Goal: Task Accomplishment & Management: Manage account settings

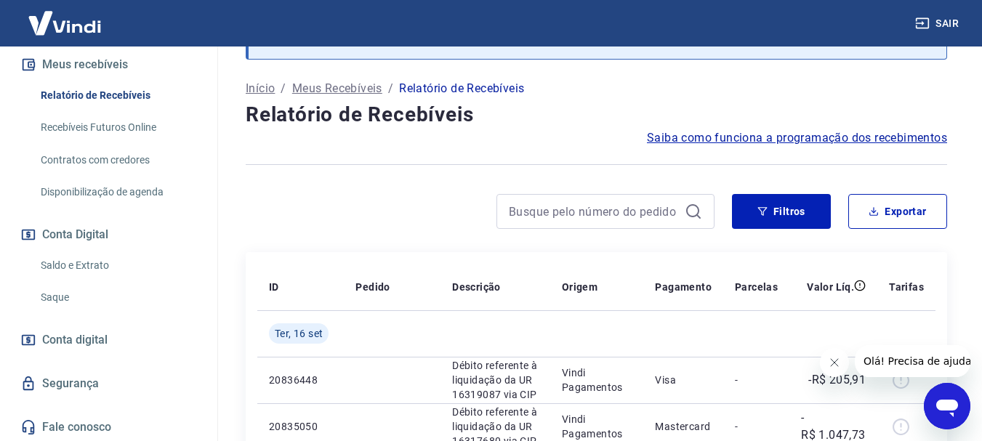
scroll to position [333, 0]
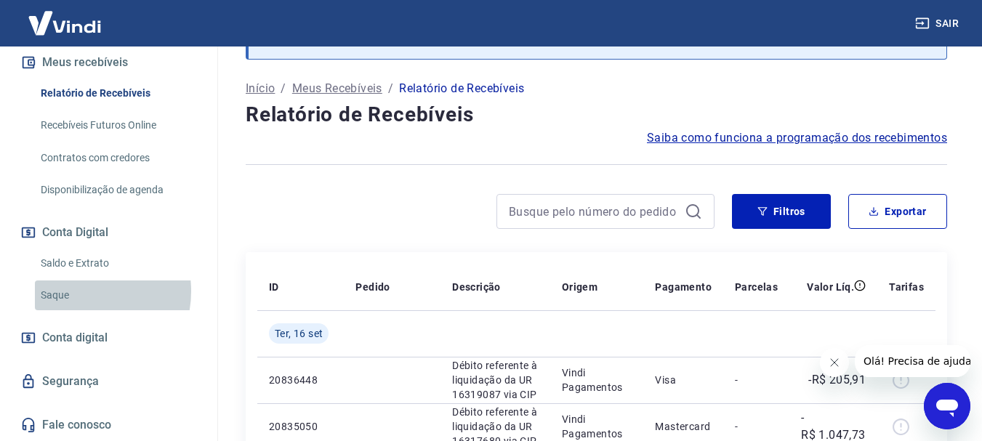
click at [77, 291] on link "Saque" at bounding box center [117, 295] width 165 height 30
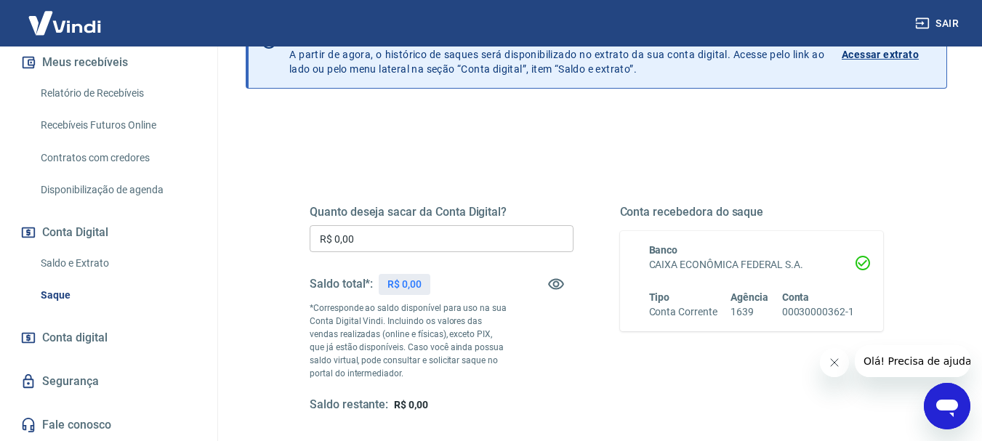
scroll to position [145, 0]
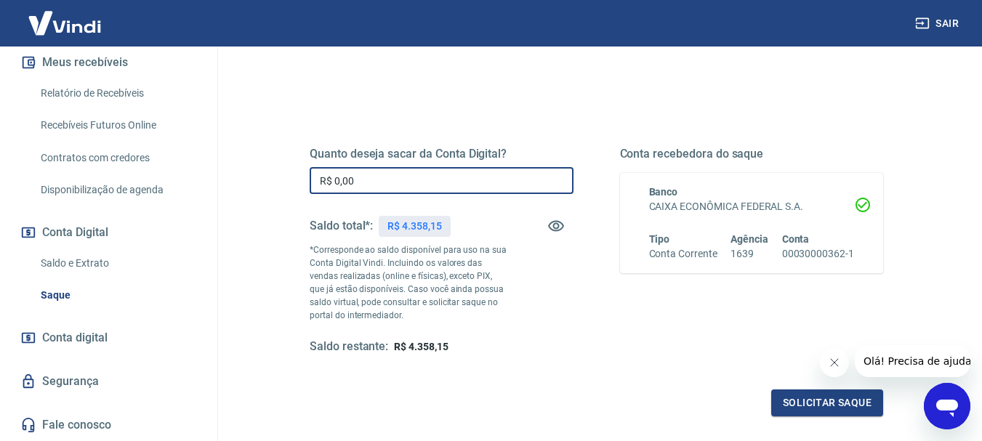
drag, startPoint x: 398, startPoint y: 174, endPoint x: 219, endPoint y: 161, distance: 179.9
click at [219, 161] on div "Saque Histórico de saques A partir de agora, o histórico de saques será disponi…" at bounding box center [596, 190] width 771 height 579
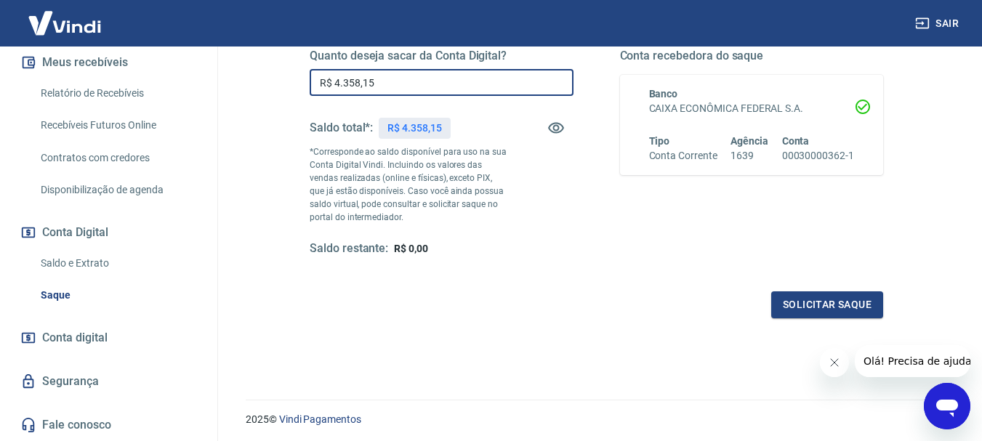
scroll to position [218, 0]
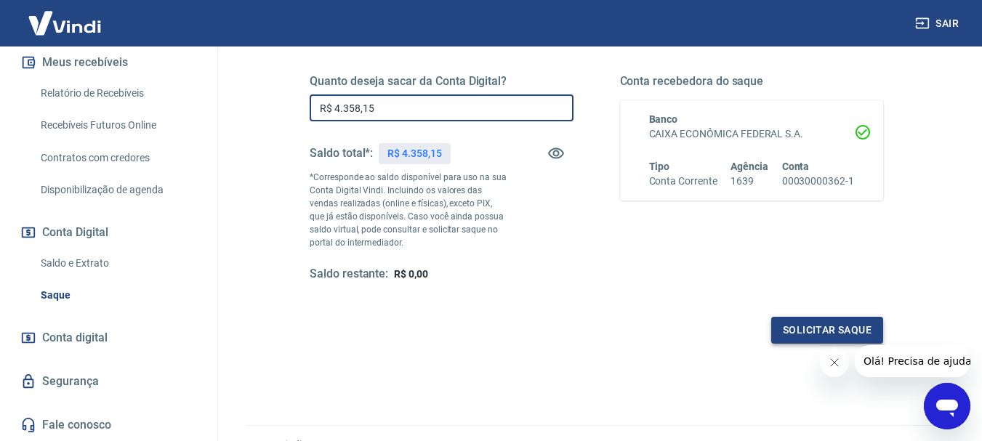
type input "R$ 4.358,15"
click at [818, 336] on button "Solicitar saque" at bounding box center [827, 330] width 112 height 27
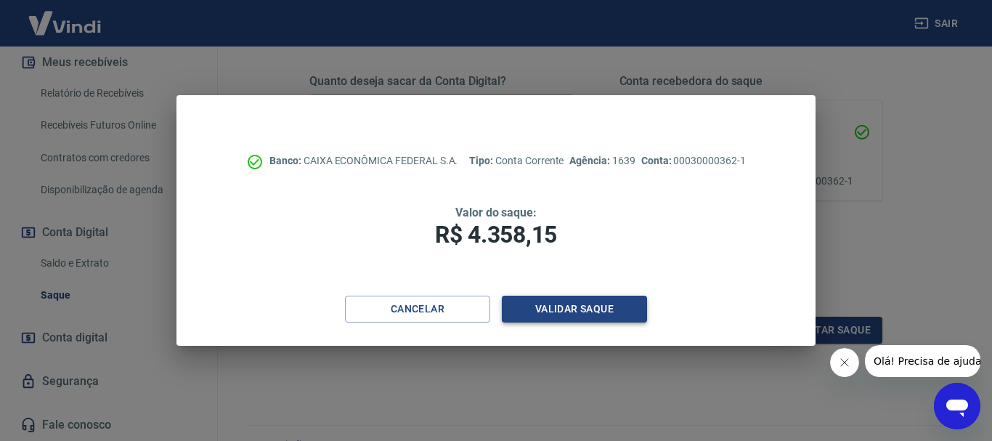
click at [581, 307] on button "Validar saque" at bounding box center [574, 309] width 145 height 27
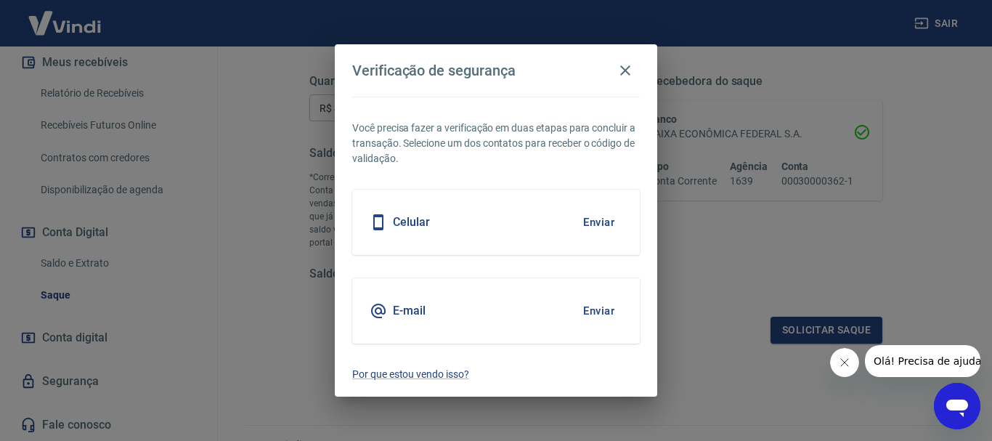
click at [602, 222] on button "Enviar" at bounding box center [598, 222] width 47 height 31
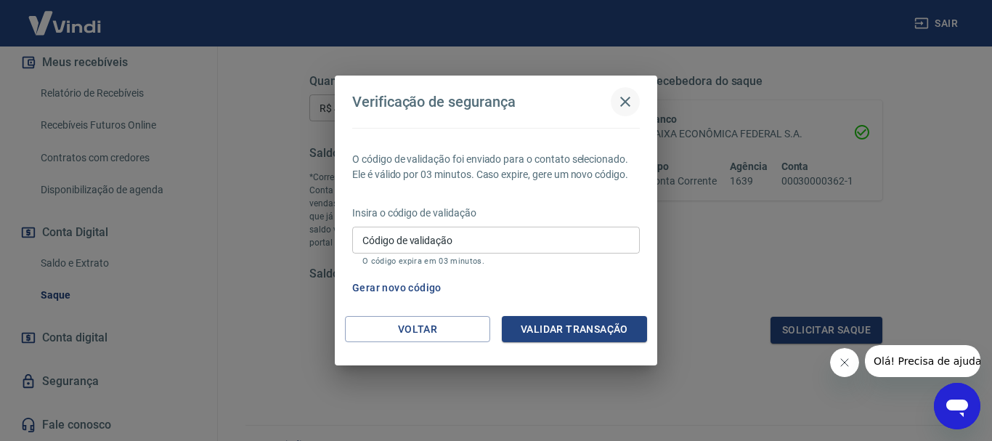
click at [614, 100] on button "button" at bounding box center [625, 101] width 29 height 29
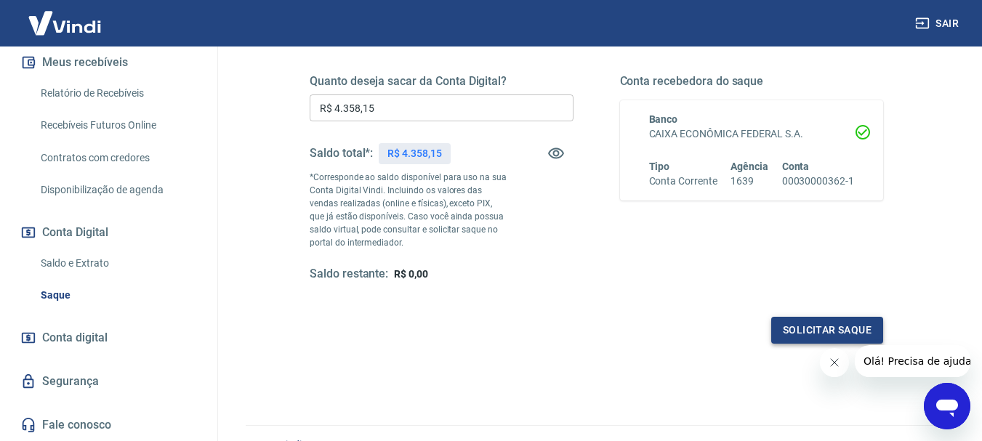
click at [808, 330] on button "Solicitar saque" at bounding box center [827, 330] width 112 height 27
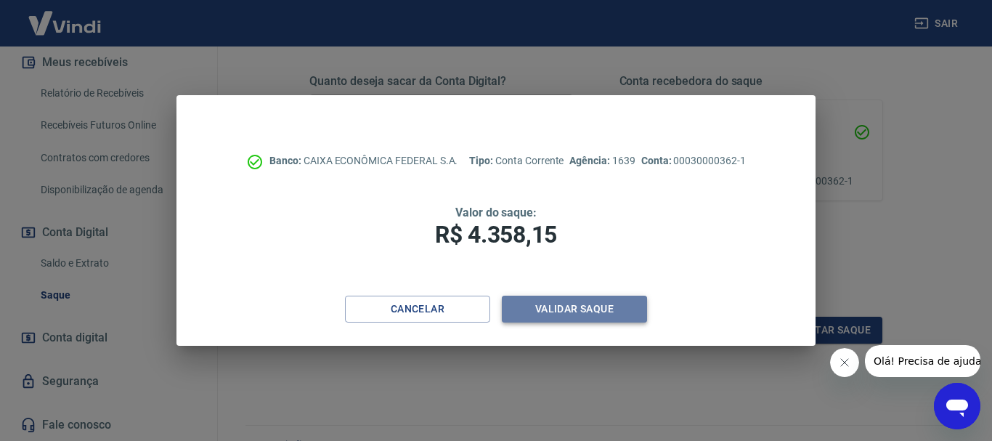
click at [567, 305] on button "Validar saque" at bounding box center [574, 309] width 145 height 27
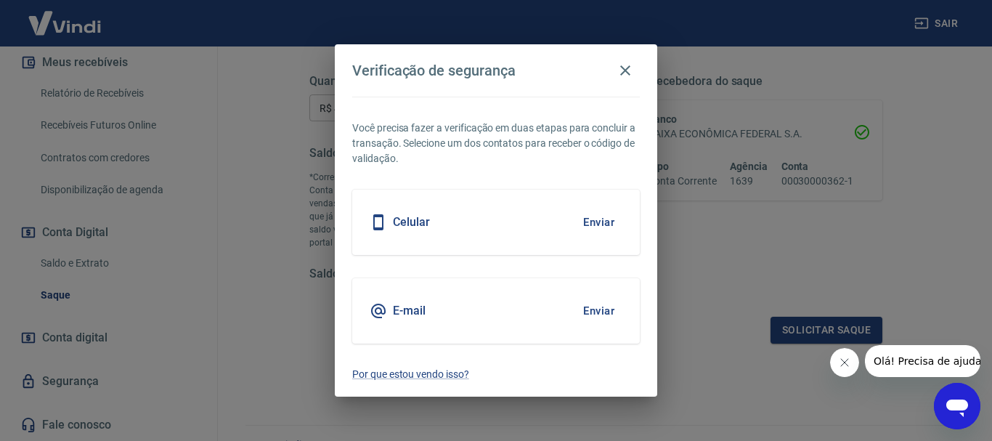
click at [387, 312] on div "E-mail" at bounding box center [398, 310] width 56 height 17
click at [391, 222] on div "Celular" at bounding box center [400, 222] width 60 height 17
click at [419, 222] on h5 "Celular" at bounding box center [411, 222] width 37 height 15
click at [631, 79] on button "button" at bounding box center [625, 70] width 29 height 29
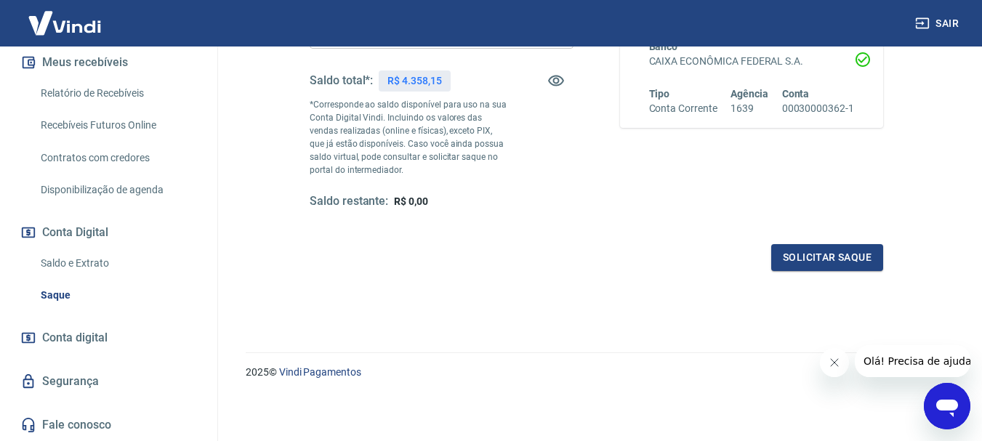
scroll to position [42, 0]
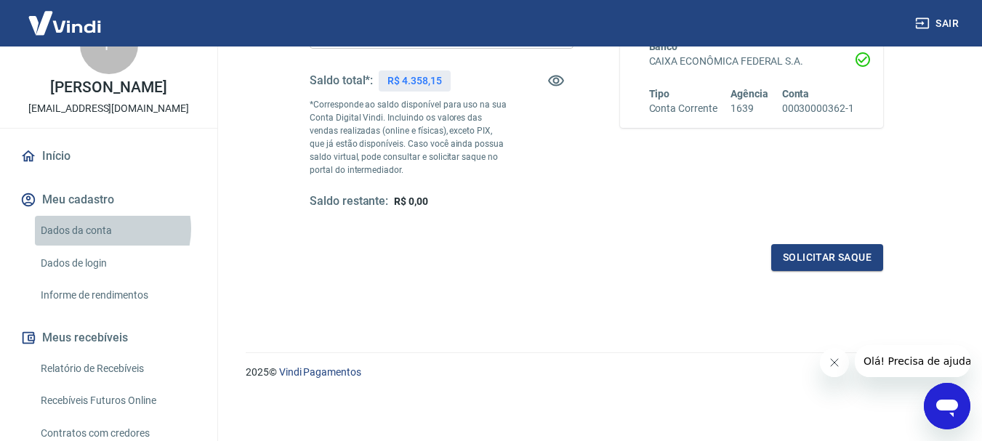
click at [106, 244] on link "Dados da conta" at bounding box center [117, 231] width 165 height 30
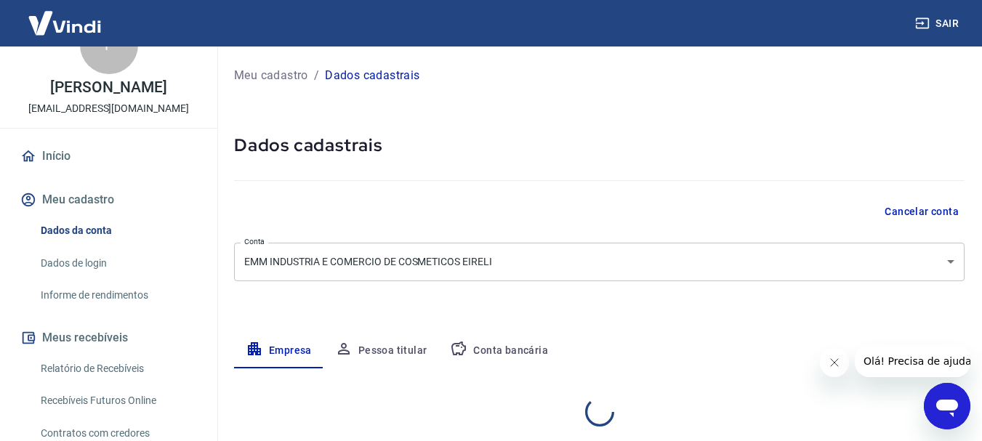
select select "MG"
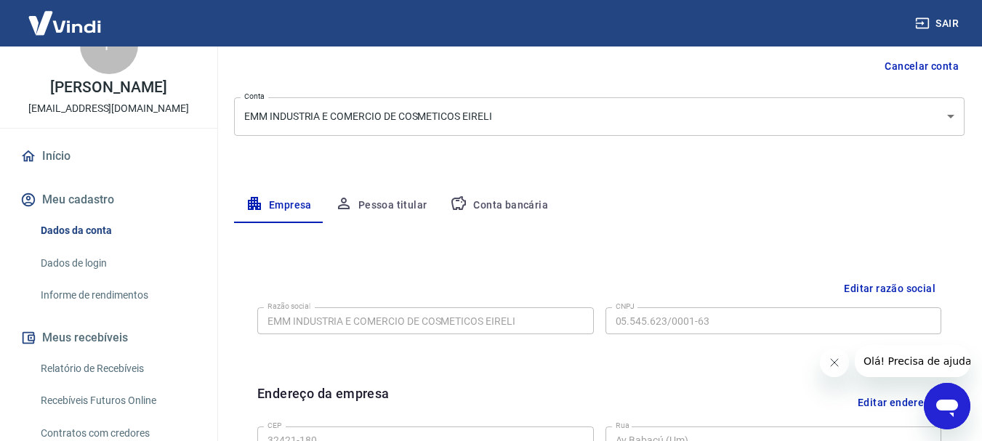
click at [371, 196] on button "Pessoa titular" at bounding box center [381, 205] width 116 height 35
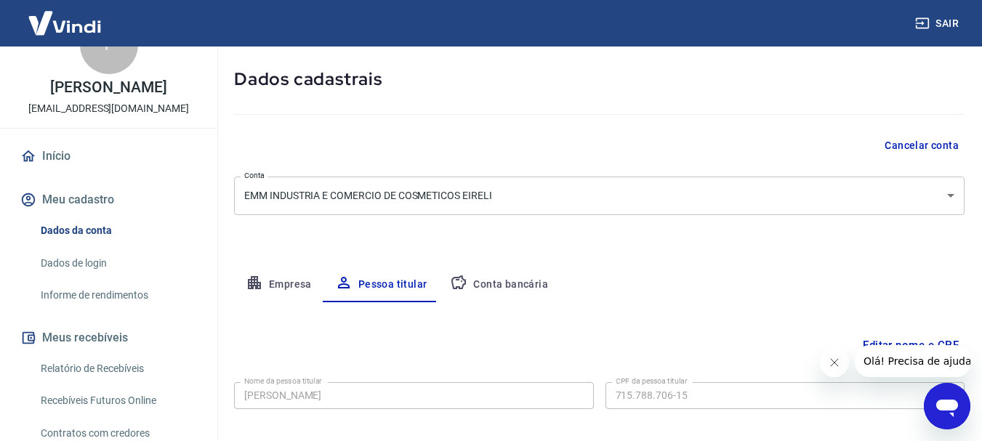
scroll to position [73, 0]
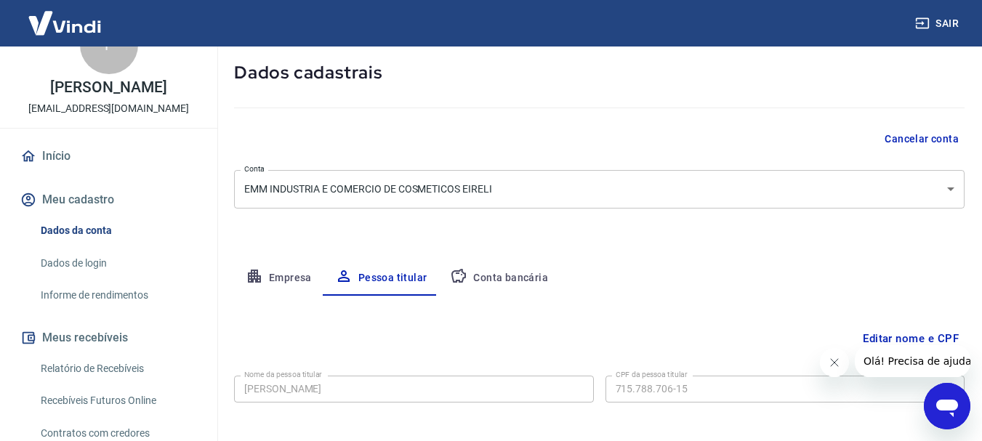
click at [277, 278] on button "Empresa" at bounding box center [278, 278] width 89 height 35
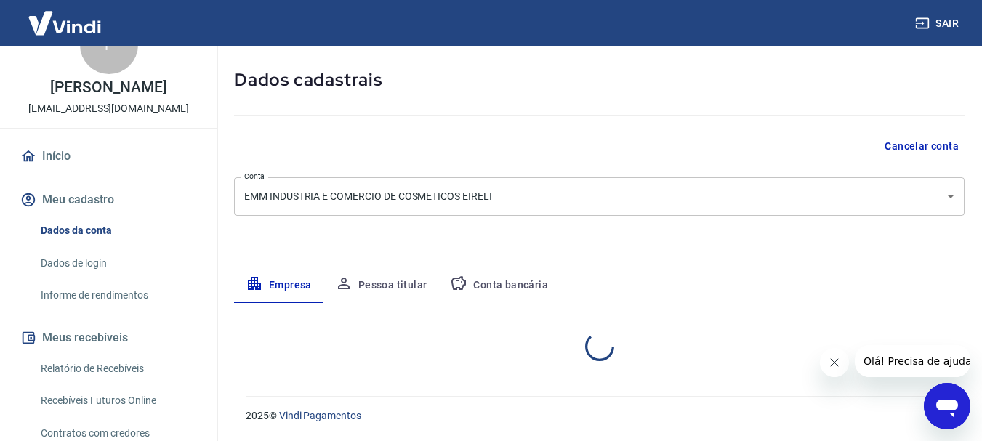
select select "MG"
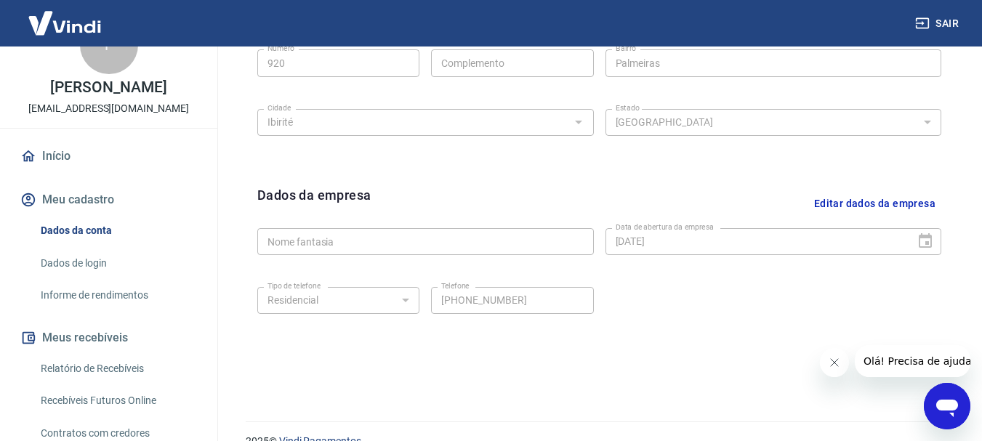
scroll to position [607, 0]
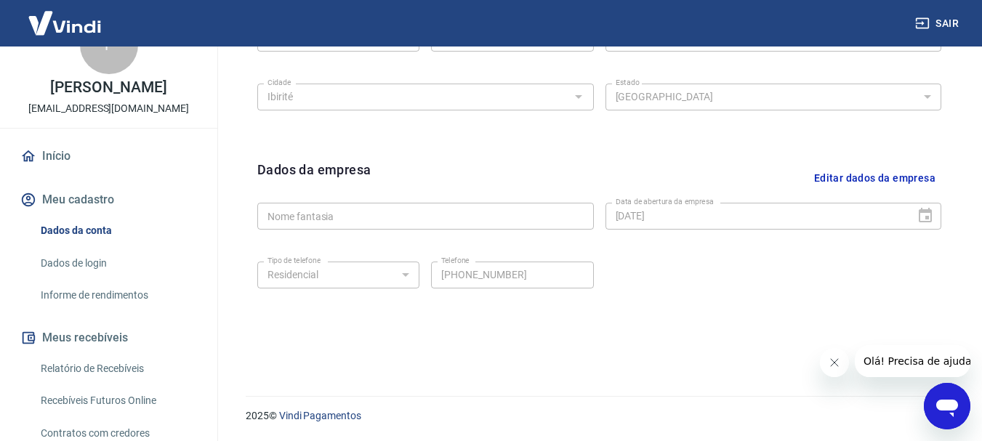
click at [892, 169] on button "Editar dados da empresa" at bounding box center [874, 178] width 133 height 37
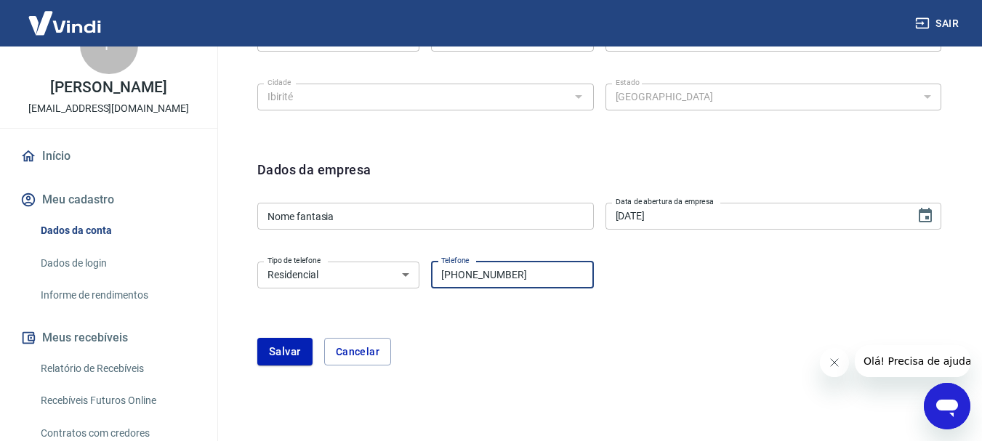
drag, startPoint x: 581, startPoint y: 279, endPoint x: 439, endPoint y: 282, distance: 141.7
click at [439, 282] on input "[PHONE_NUMBER]" at bounding box center [512, 275] width 162 height 27
type input "[PHONE_NUMBER]"
click at [280, 349] on button "Salvar" at bounding box center [284, 352] width 55 height 28
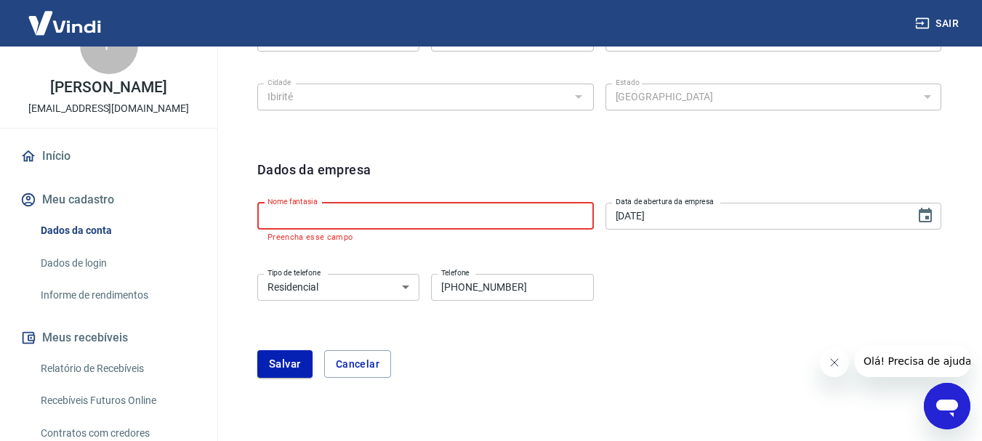
click at [313, 220] on input "Nome fantasia" at bounding box center [425, 216] width 336 height 27
type input "Emm Indústria e Comércio de Cosméticos LTDA"
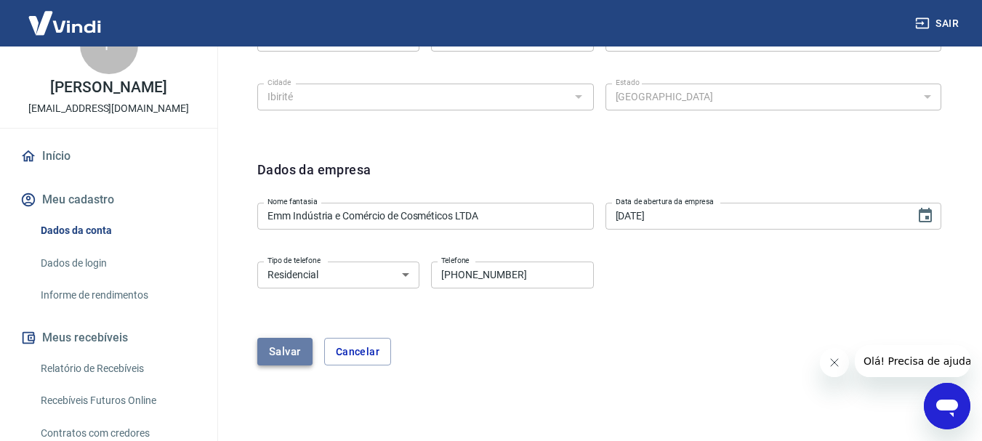
click at [301, 340] on button "Salvar" at bounding box center [284, 352] width 55 height 28
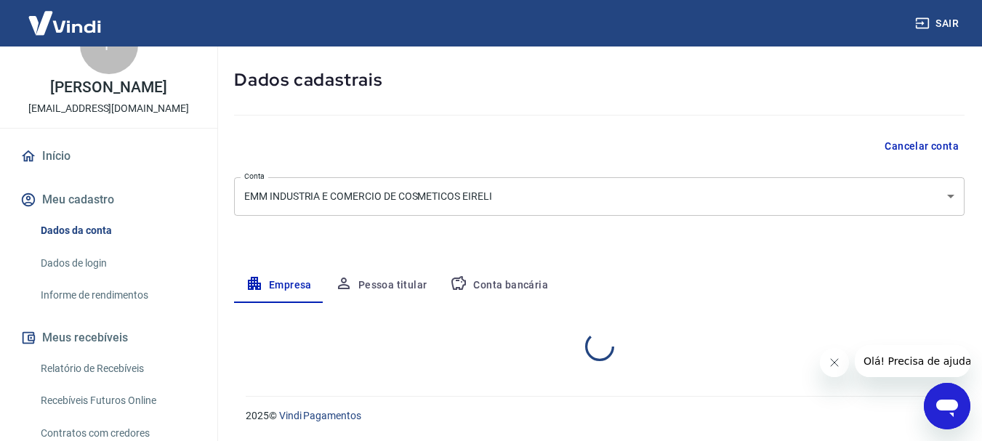
select select "MG"
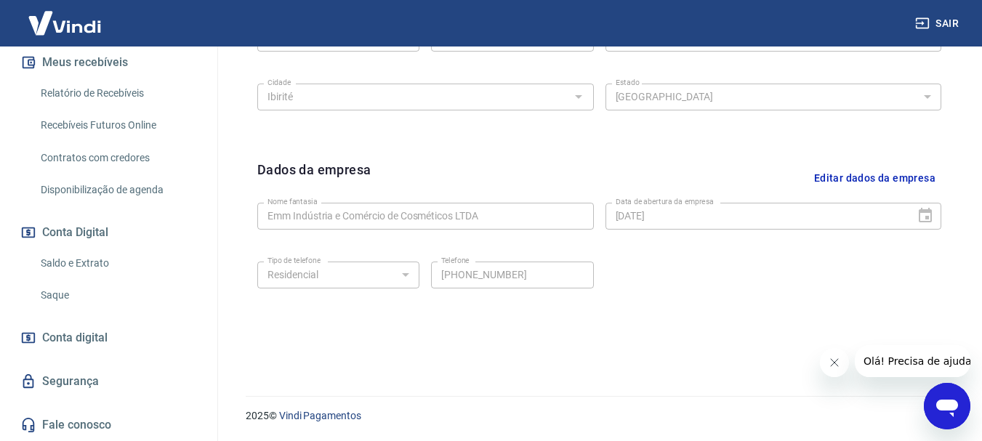
scroll to position [333, 0]
click at [103, 384] on link "Segurança" at bounding box center [108, 381] width 182 height 32
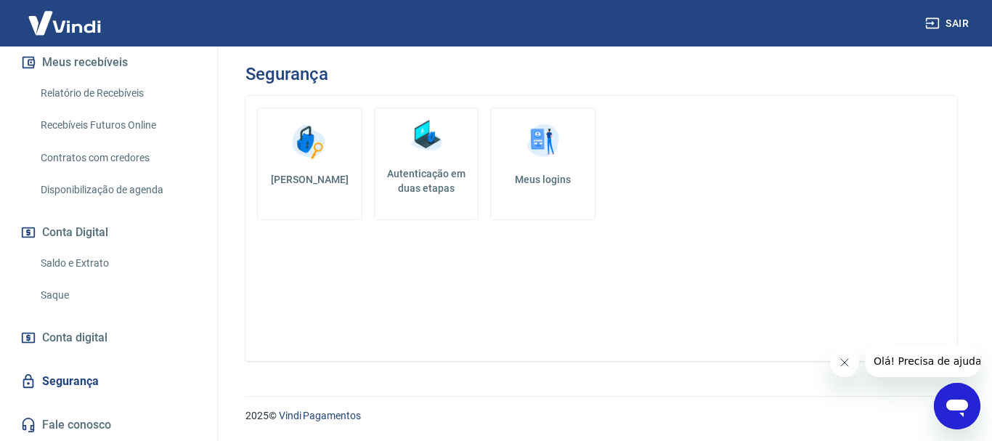
click at [419, 176] on h5 "Autenticação em duas etapas" at bounding box center [427, 180] width 92 height 29
click at [543, 191] on link "Meus logins" at bounding box center [542, 164] width 105 height 113
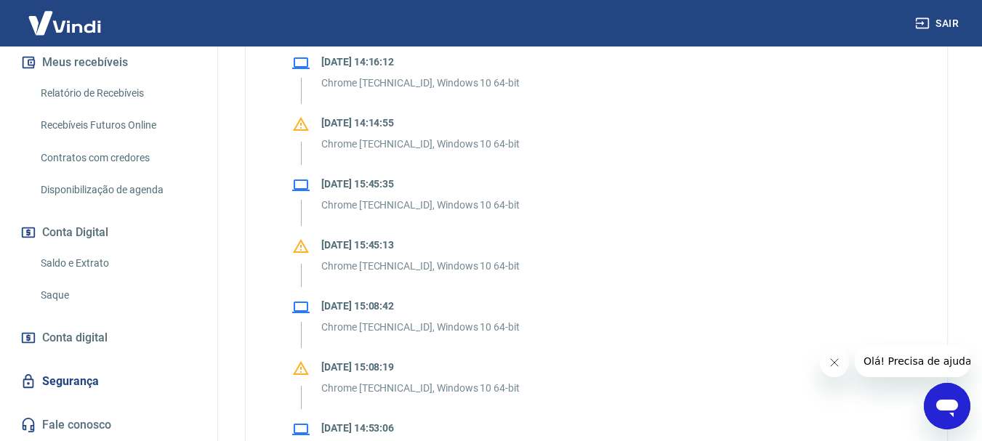
scroll to position [73, 0]
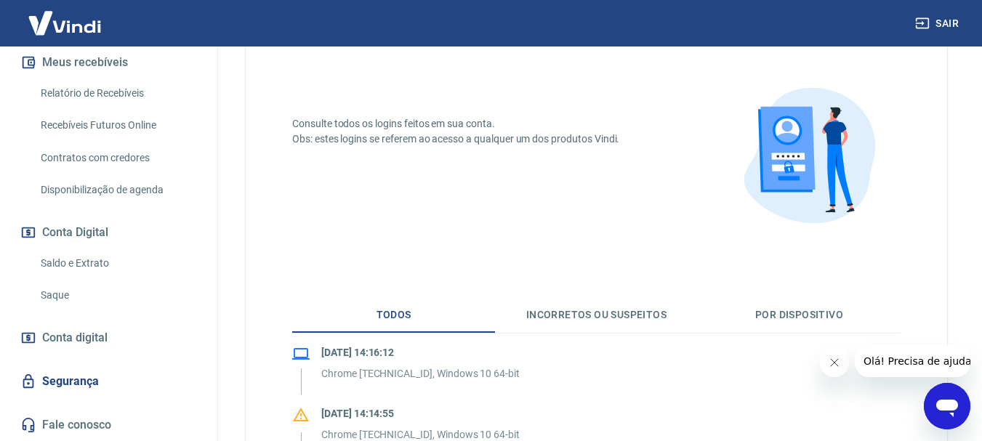
click at [557, 327] on button "Incorretos ou suspeitos" at bounding box center [596, 315] width 203 height 35
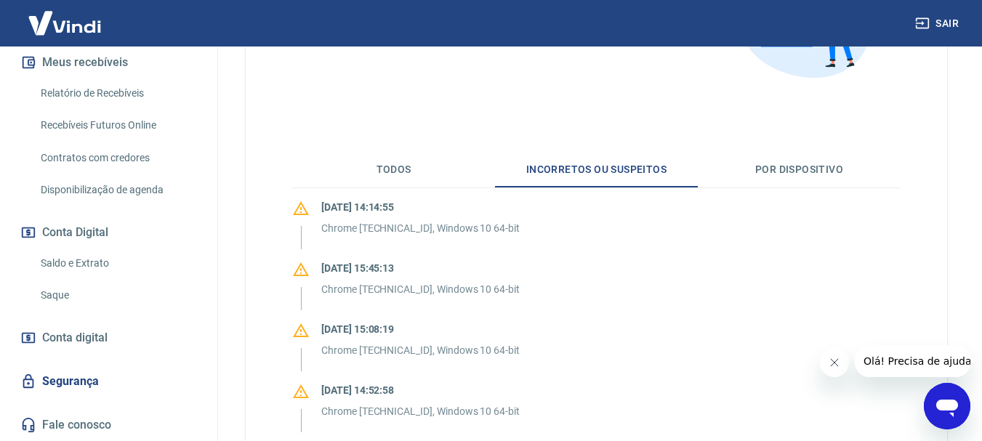
click at [794, 169] on button "Por dispositivo" at bounding box center [799, 170] width 203 height 35
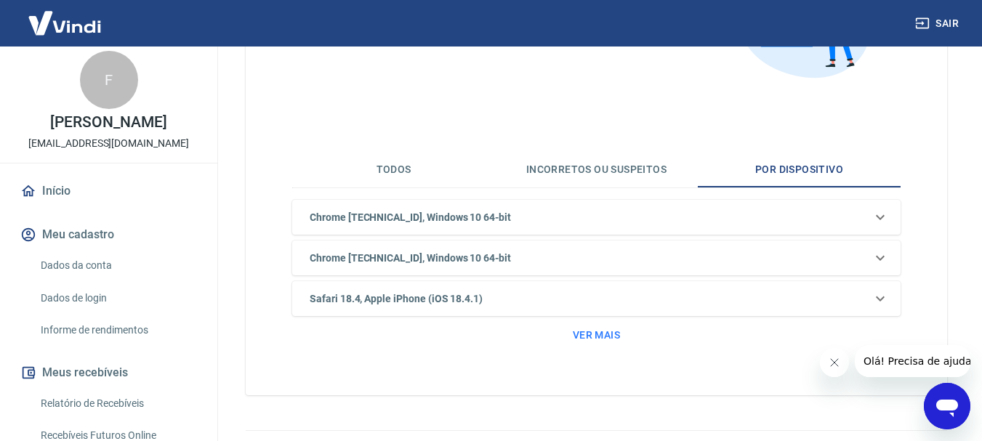
scroll to position [0, 0]
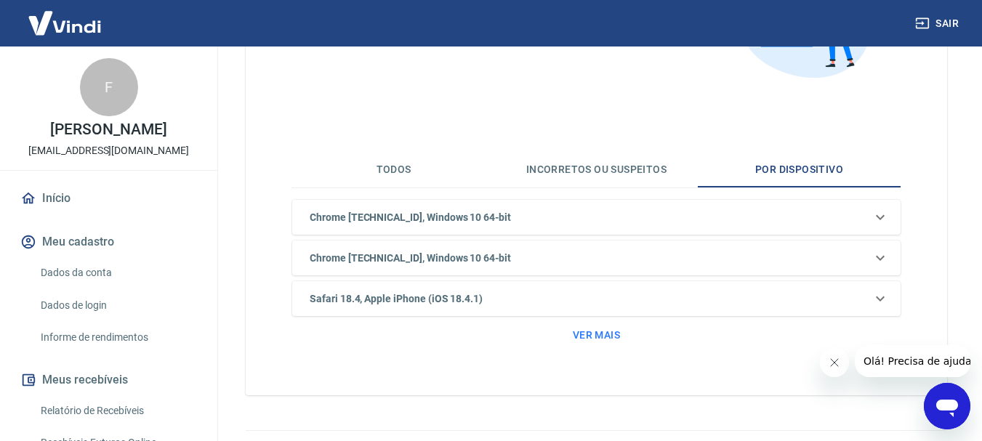
click at [99, 282] on link "Dados da conta" at bounding box center [117, 273] width 165 height 30
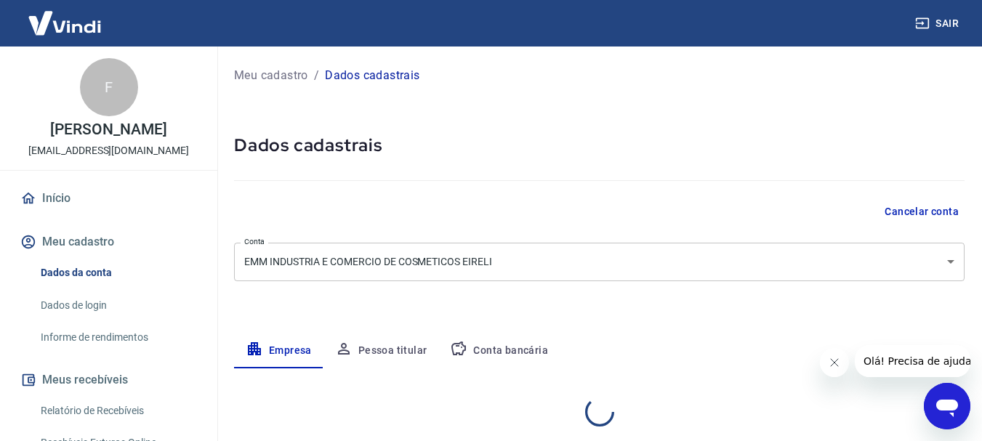
select select "MG"
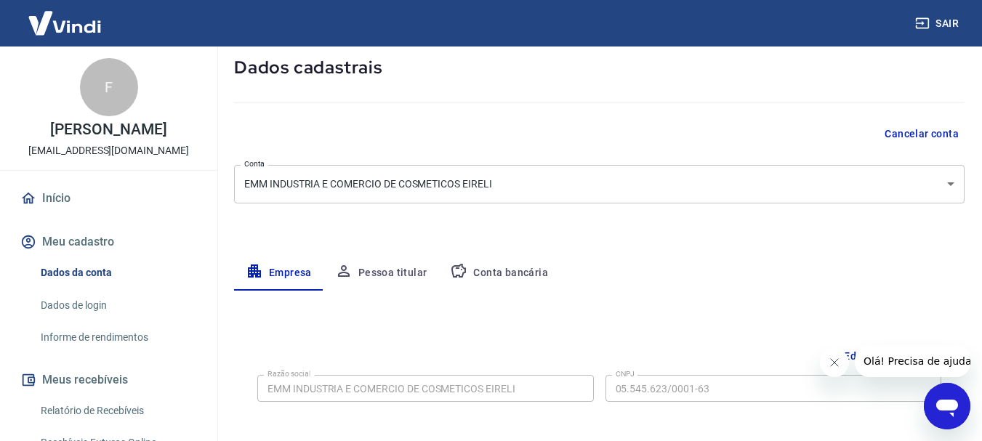
scroll to position [218, 0]
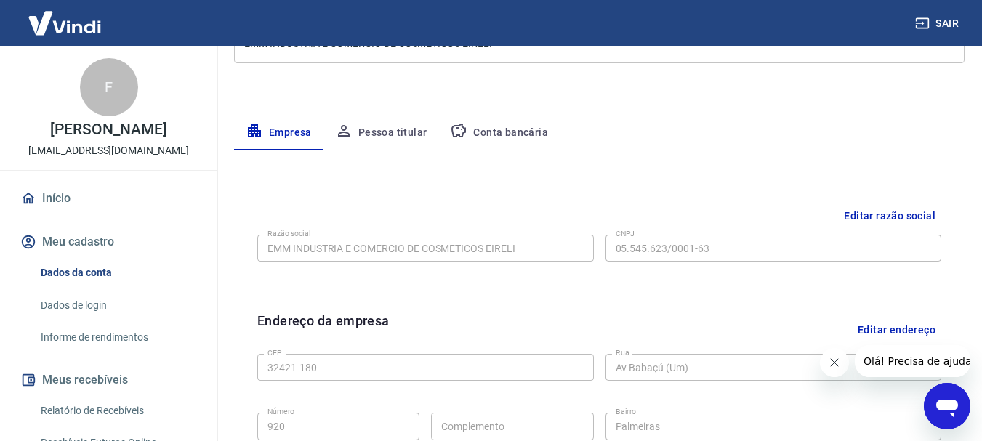
click at [392, 129] on button "Pessoa titular" at bounding box center [381, 133] width 116 height 35
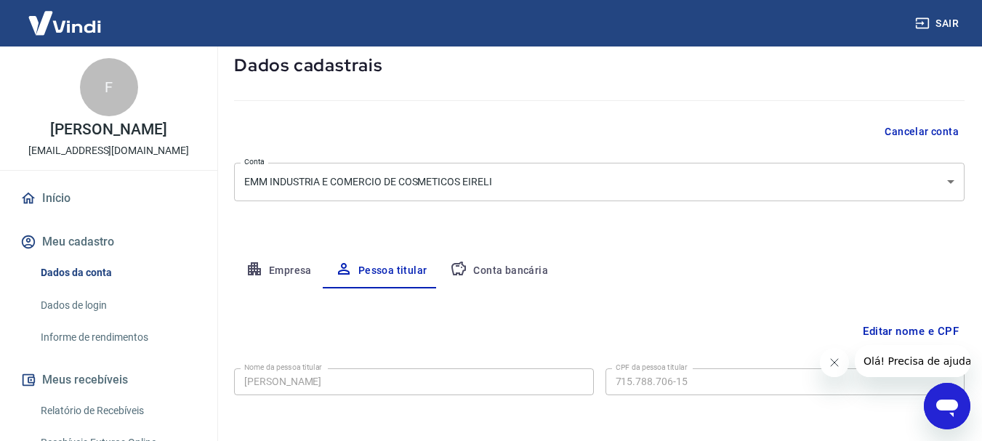
scroll to position [140, 0]
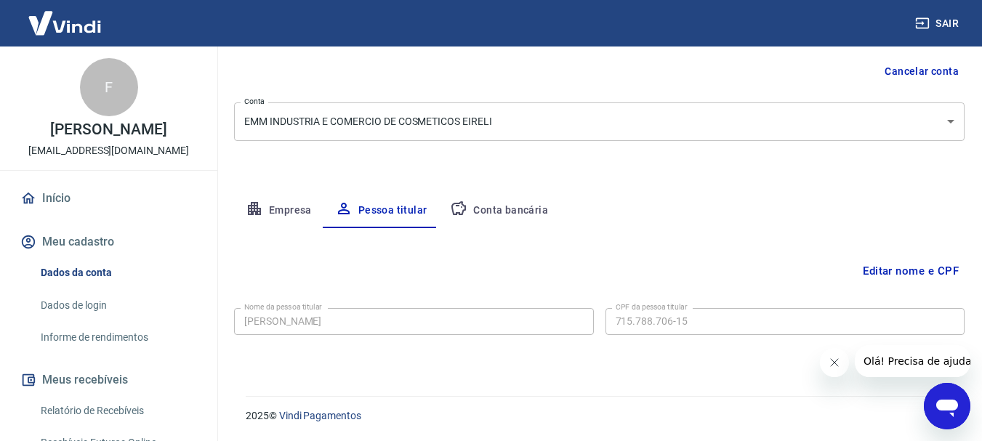
click at [928, 262] on button "Editar nome e CPF" at bounding box center [911, 271] width 108 height 28
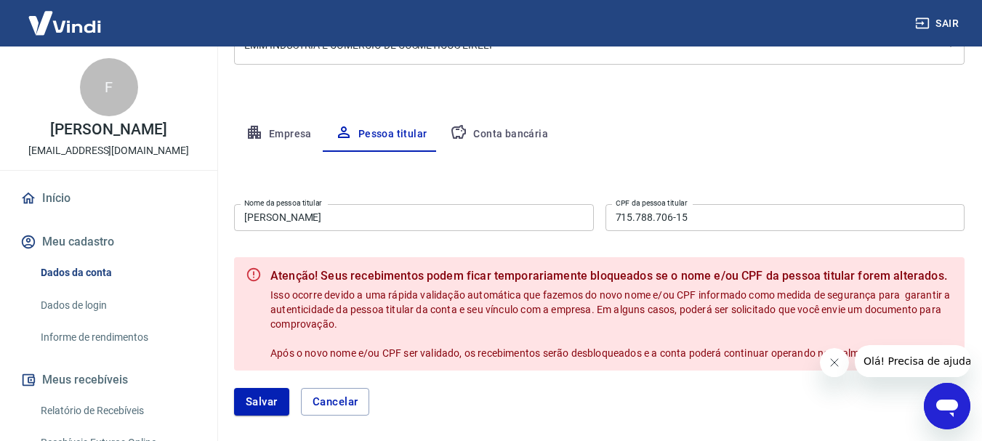
scroll to position [216, 0]
click at [330, 398] on button "Cancelar" at bounding box center [335, 403] width 69 height 28
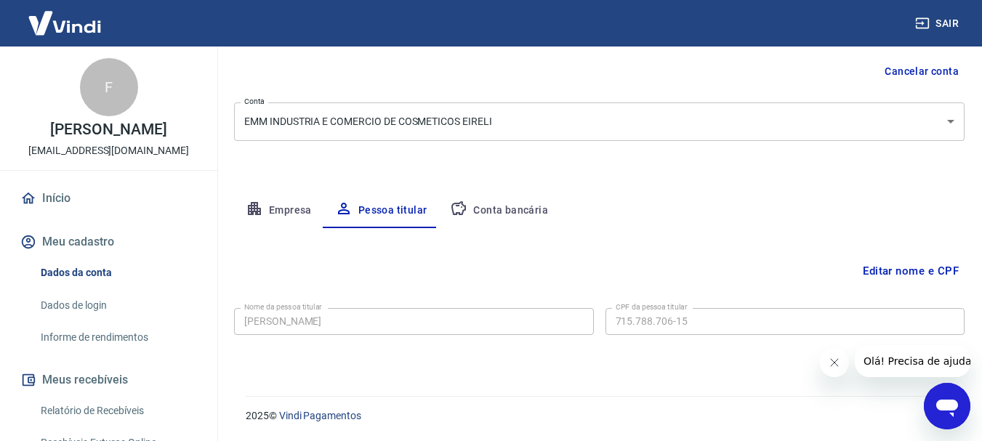
scroll to position [140, 0]
click at [498, 191] on div "Meu cadastro / Dados cadastrais Dados cadastrais Cancelar conta Conta EMM INDUS…" at bounding box center [599, 142] width 765 height 472
click at [496, 211] on button "Conta bancária" at bounding box center [498, 210] width 121 height 35
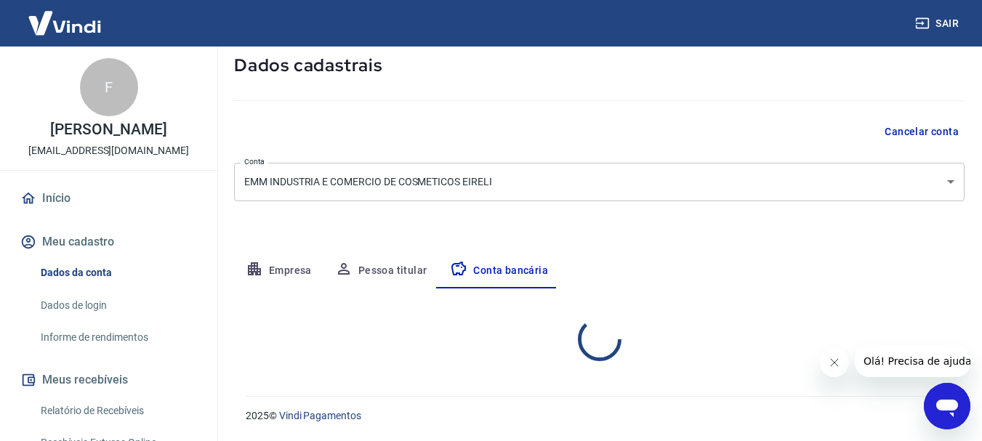
select select "1"
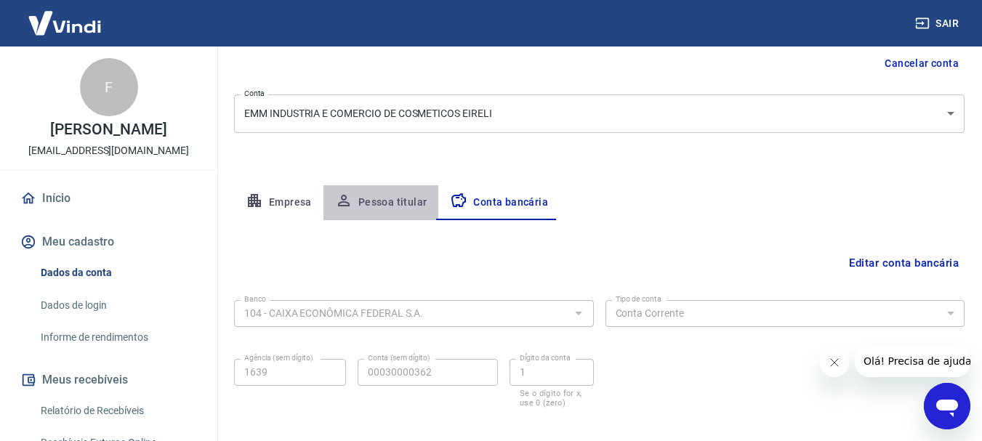
click at [395, 201] on button "Pessoa titular" at bounding box center [381, 202] width 116 height 35
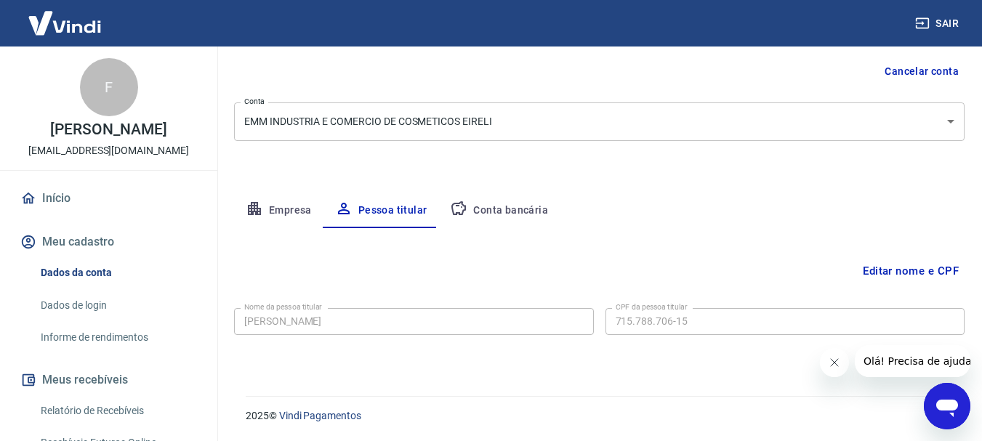
click at [268, 213] on button "Empresa" at bounding box center [278, 210] width 89 height 35
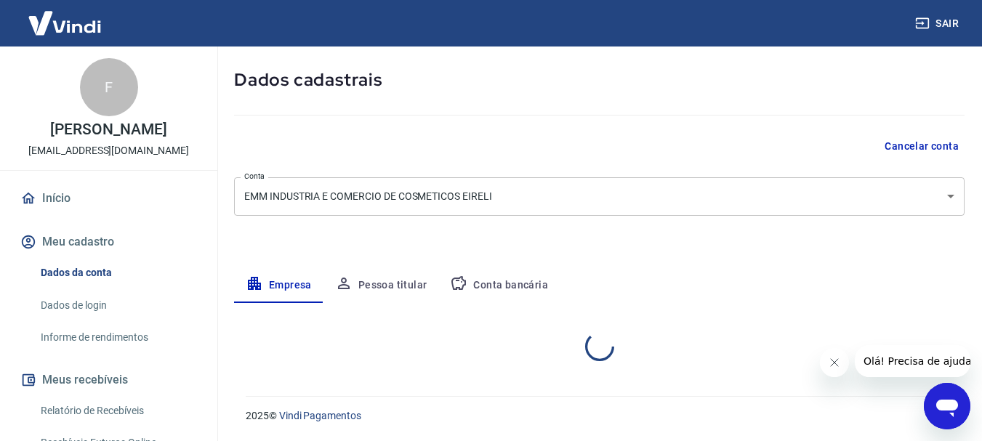
select select "MG"
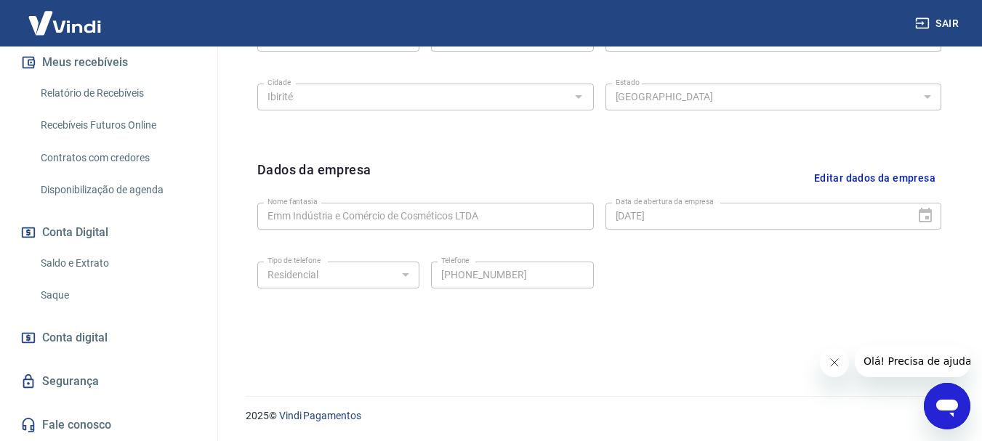
scroll to position [333, 0]
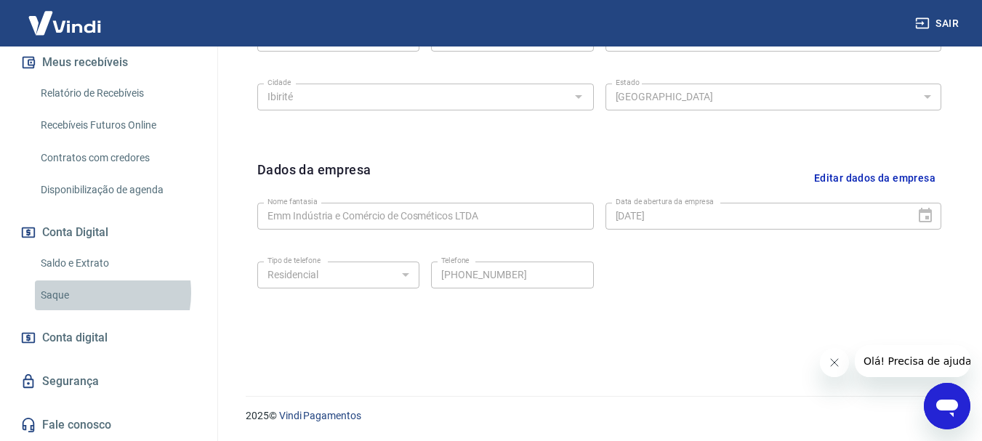
click at [84, 293] on link "Saque" at bounding box center [117, 295] width 165 height 30
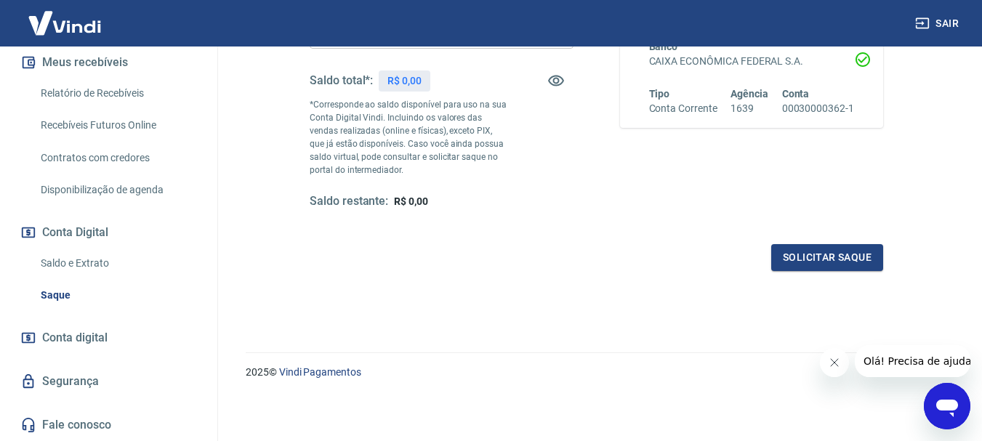
scroll to position [145, 0]
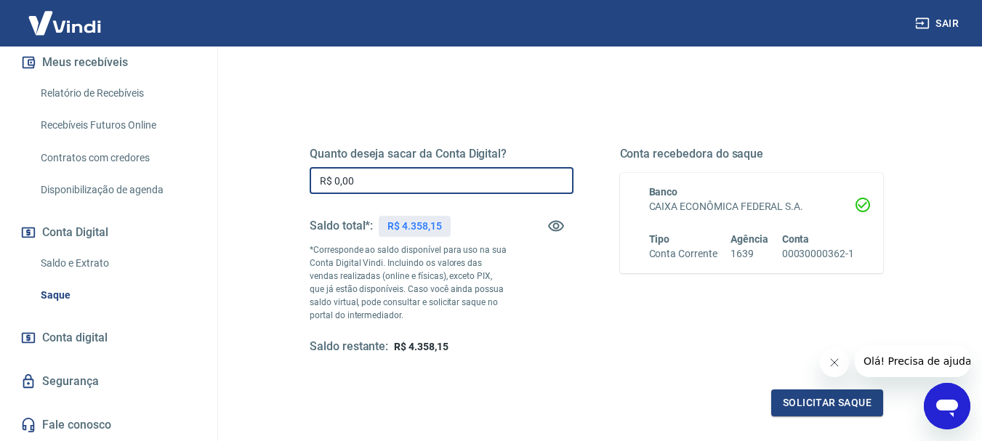
drag, startPoint x: 397, startPoint y: 184, endPoint x: 214, endPoint y: 183, distance: 183.1
click at [214, 183] on div "Sair F Filemom [PERSON_NAME] [EMAIL_ADDRESS][DOMAIN_NAME] Início Meu cadastro D…" at bounding box center [491, 75] width 982 height 441
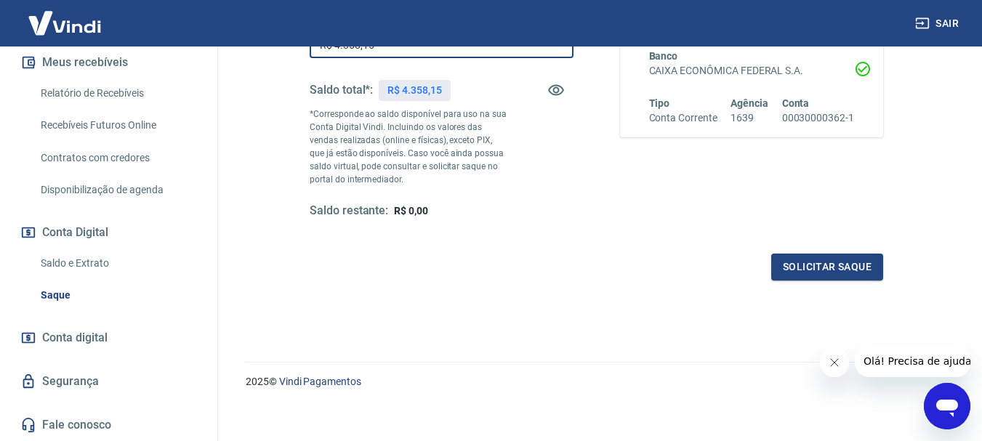
scroll to position [291, 0]
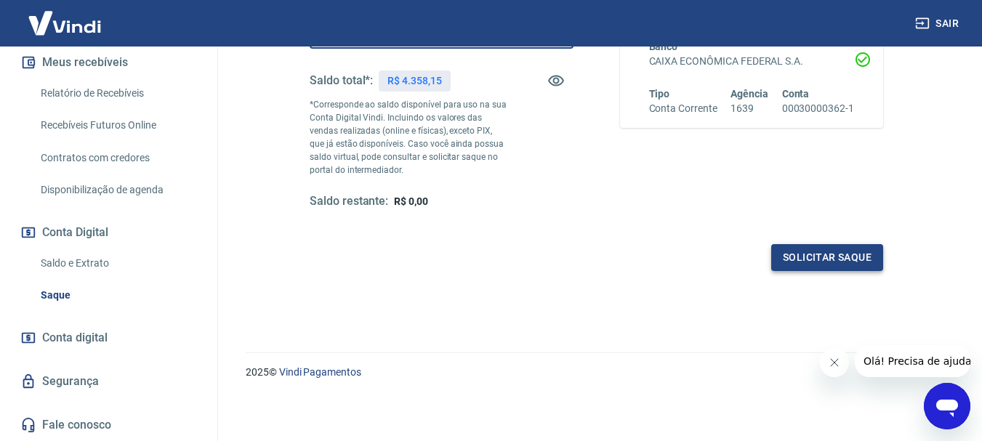
type input "R$ 4.358,15"
click at [806, 264] on button "Solicitar saque" at bounding box center [827, 257] width 112 height 27
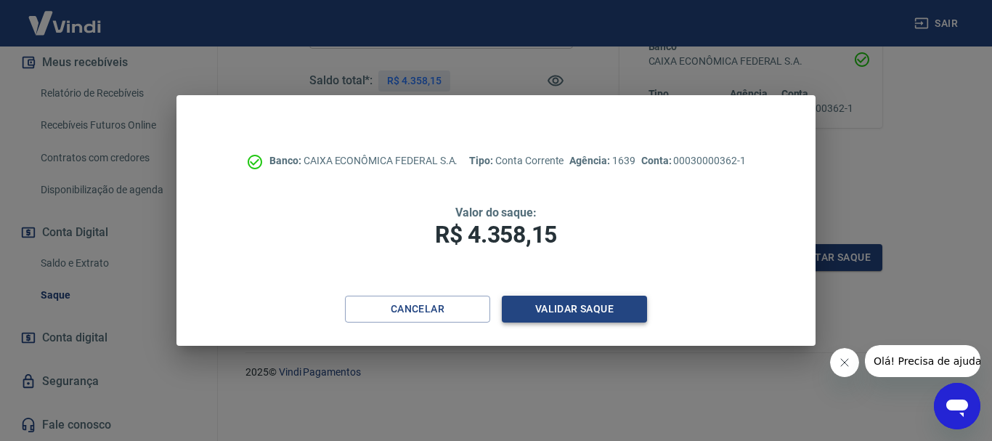
click at [610, 302] on button "Validar saque" at bounding box center [574, 309] width 145 height 27
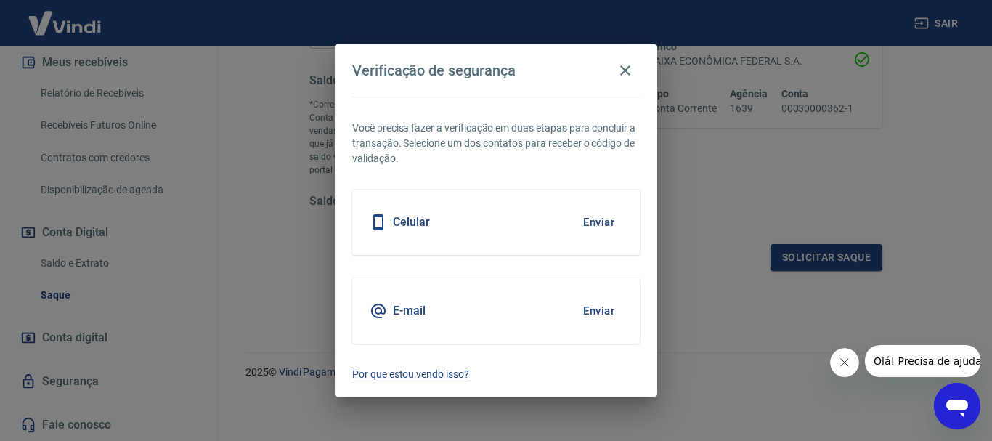
click at [530, 249] on div "Celular Enviar" at bounding box center [496, 222] width 288 height 65
click at [527, 230] on div "Celular Enviar" at bounding box center [496, 222] width 288 height 65
click at [587, 218] on button "Enviar" at bounding box center [598, 222] width 47 height 31
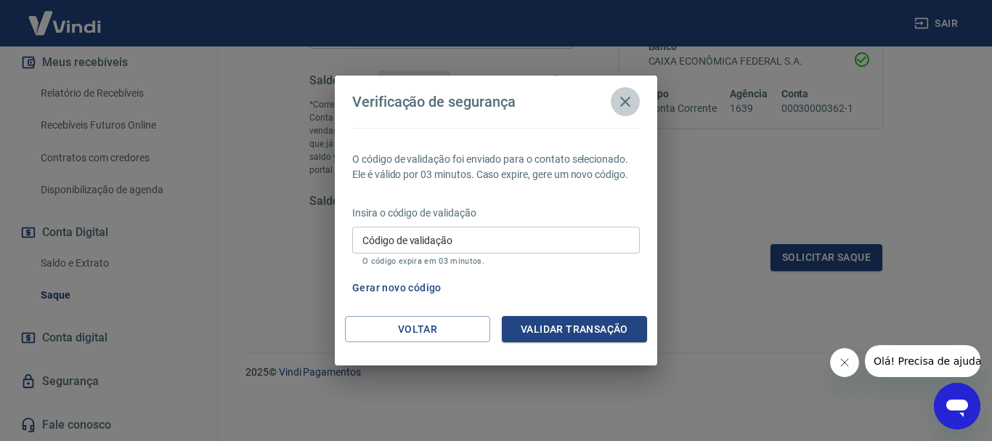
click at [620, 105] on icon "button" at bounding box center [625, 101] width 17 height 17
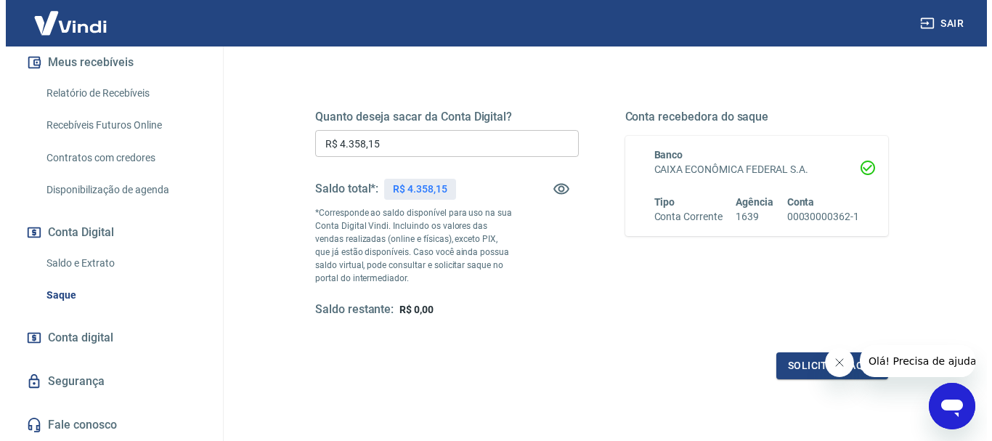
scroll to position [145, 0]
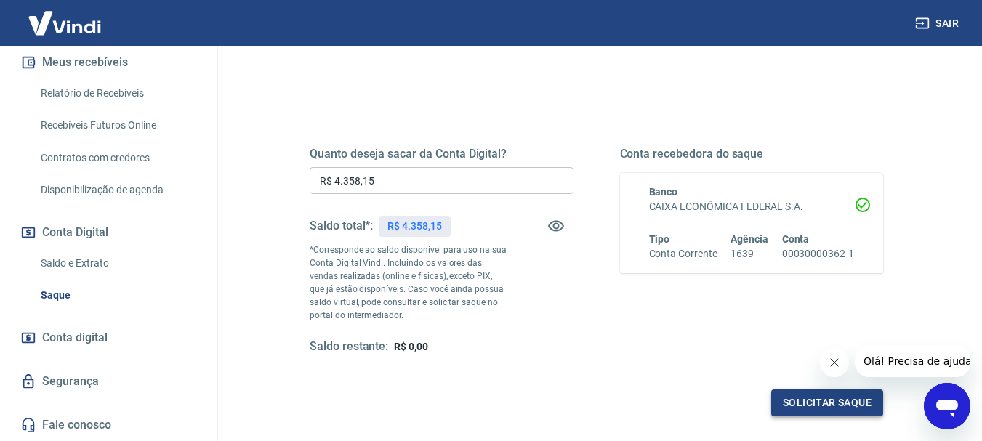
click at [800, 400] on button "Solicitar saque" at bounding box center [827, 402] width 112 height 27
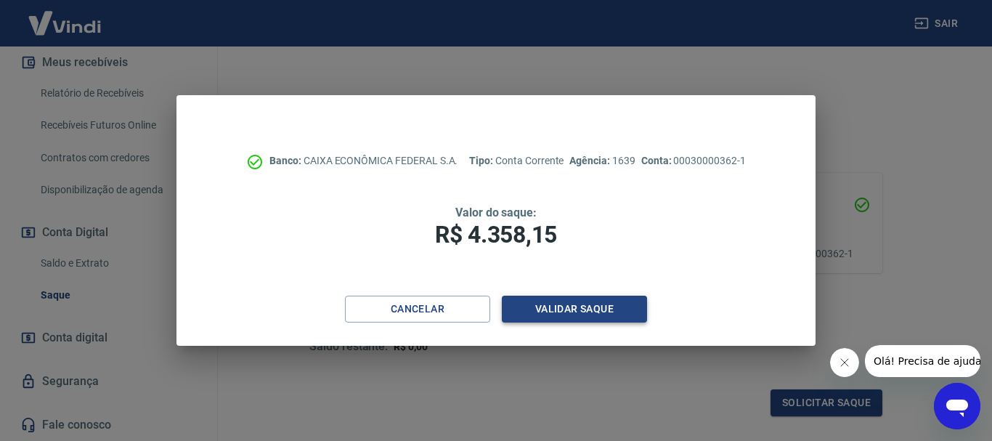
click at [566, 310] on button "Validar saque" at bounding box center [574, 309] width 145 height 27
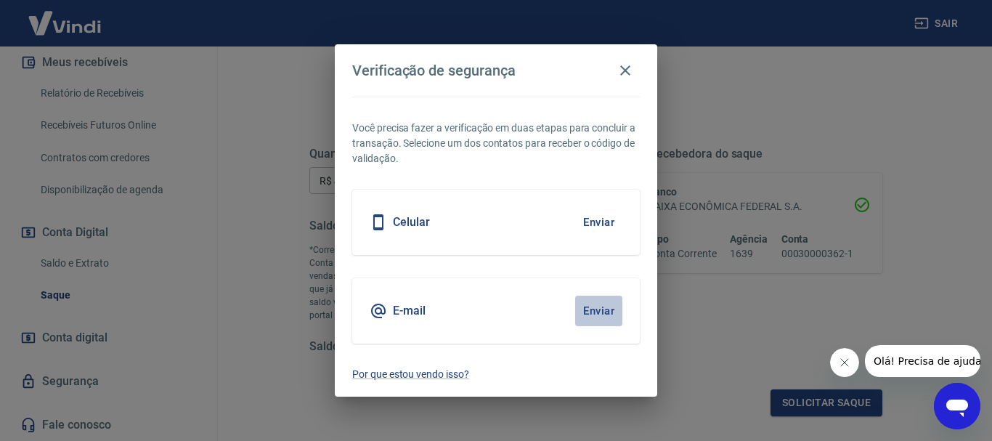
click at [603, 312] on button "Enviar" at bounding box center [598, 311] width 47 height 31
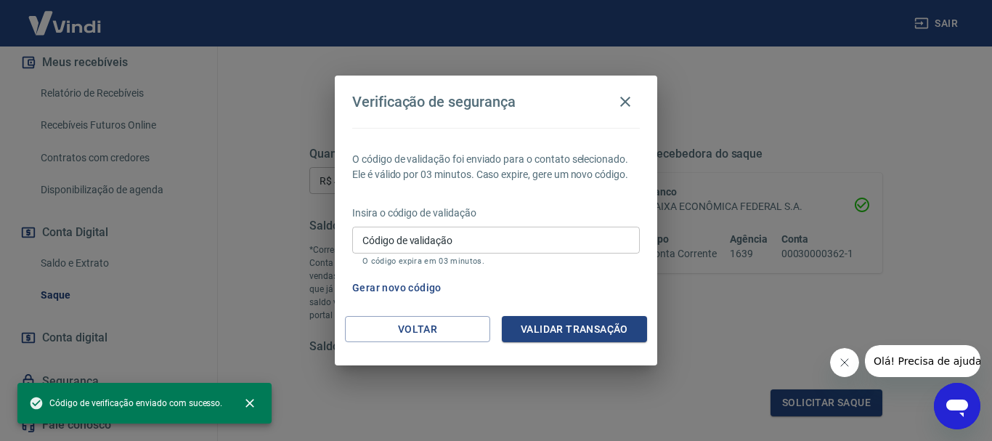
click at [520, 233] on input "Código de validação" at bounding box center [496, 240] width 288 height 27
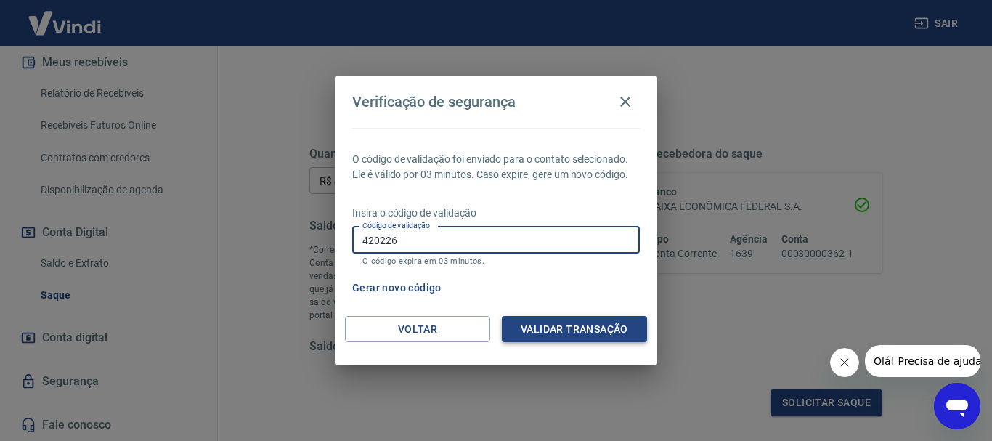
type input "420226"
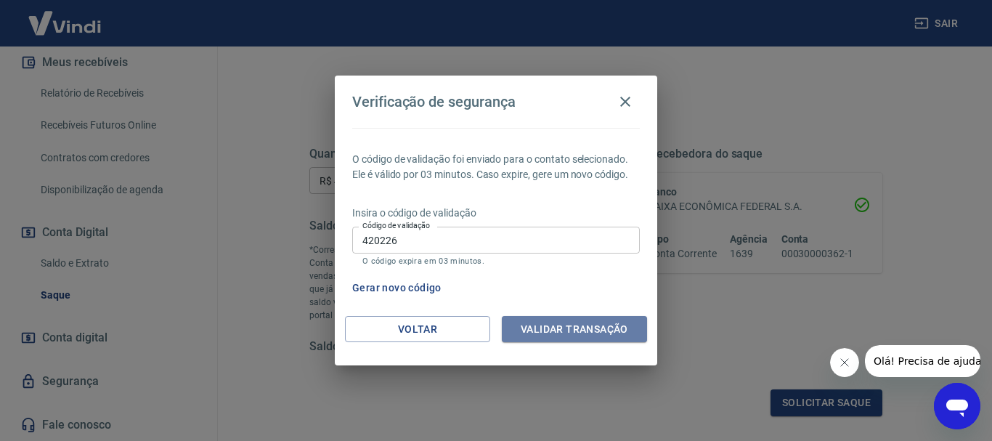
click at [574, 325] on button "Validar transação" at bounding box center [574, 329] width 145 height 27
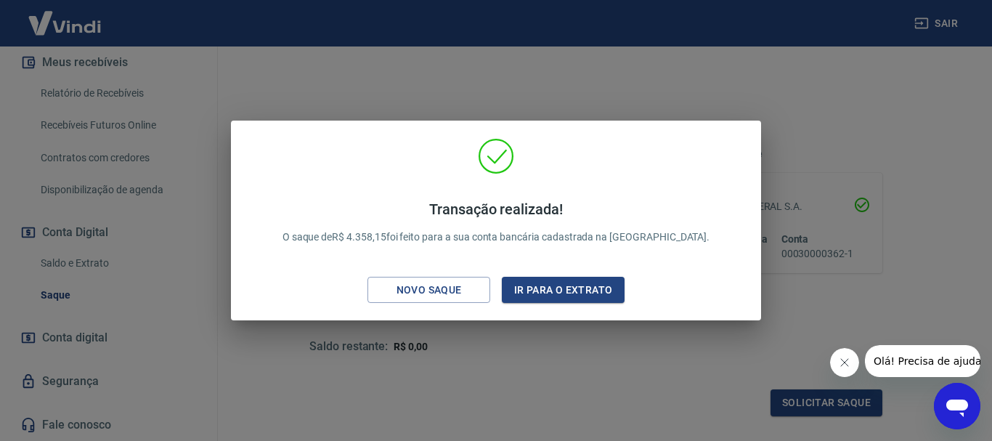
click at [604, 395] on div "Transação realizada! O saque de R$ 4.358,15 foi feito para a sua conta bancária…" at bounding box center [496, 220] width 992 height 441
